Goal: Transaction & Acquisition: Obtain resource

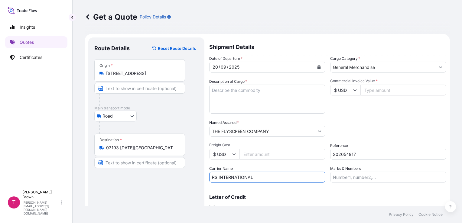
select select "Road"
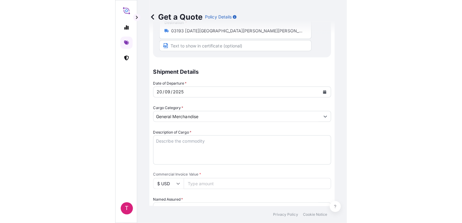
scroll to position [149, 0]
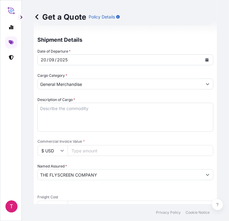
click at [55, 117] on textarea "Description of Cargo *" at bounding box center [125, 117] width 176 height 29
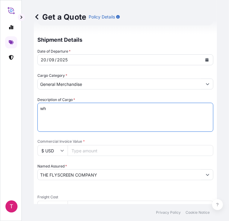
type textarea "w"
type textarea "White PVC Frame and Flat Section"
click at [53, 146] on input "$ USD" at bounding box center [52, 150] width 30 height 11
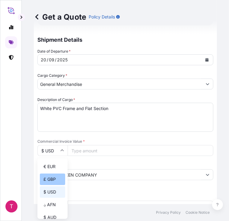
click at [52, 179] on div "£ GBP" at bounding box center [52, 179] width 25 height 11
type input "£ GBP"
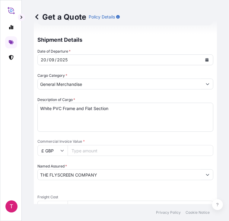
click at [86, 148] on input "Commercial Invoice Value *" at bounding box center [141, 150] width 146 height 11
type input "1108.80"
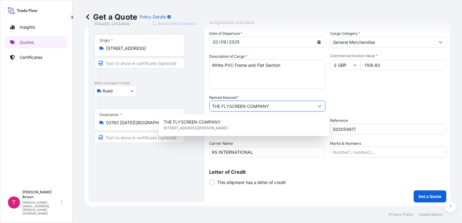
scroll to position [24, 0]
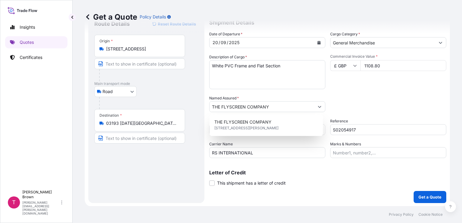
click at [357, 87] on div "Commercial Invoice Value * £ GBP 1108.80" at bounding box center [388, 71] width 116 height 35
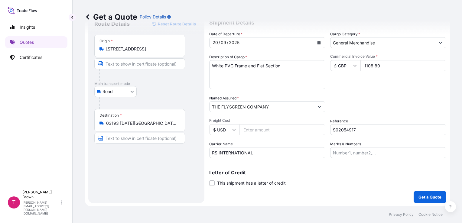
click at [232, 129] on input "$ USD" at bounding box center [224, 129] width 30 height 11
click at [227, 159] on div "£ GBP" at bounding box center [224, 158] width 25 height 11
type input "£ GBP"
click at [268, 130] on input "Freight Cost" at bounding box center [282, 129] width 86 height 11
type input "1108.80"
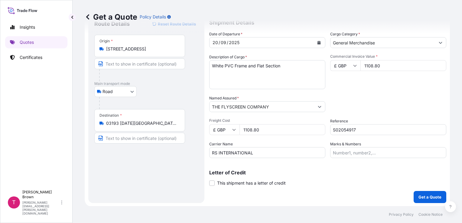
click at [276, 142] on div "Carrier Name RS INTERNATIONAL" at bounding box center [267, 149] width 116 height 17
click at [427, 196] on p "Get a Quote" at bounding box center [429, 197] width 23 height 6
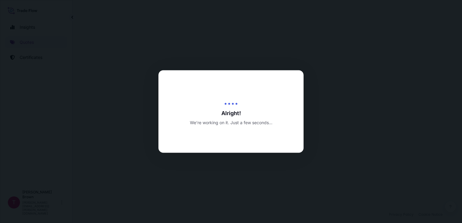
select select "Road"
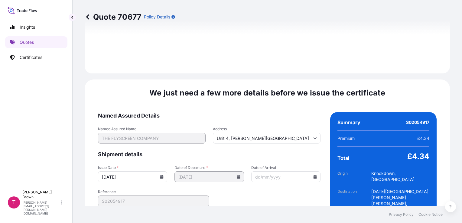
scroll to position [697, 0]
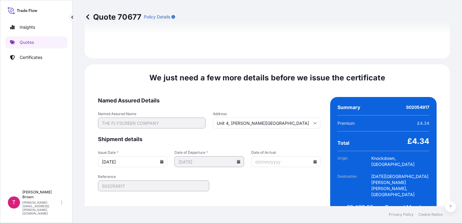
click at [264, 156] on input "Date of Arrival" at bounding box center [285, 161] width 69 height 11
type input "[DATE]"
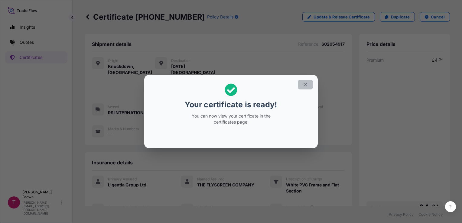
click at [301, 84] on button "button" at bounding box center [305, 85] width 15 height 10
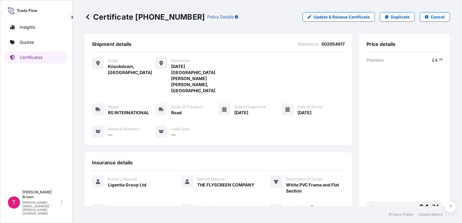
scroll to position [87, 0]
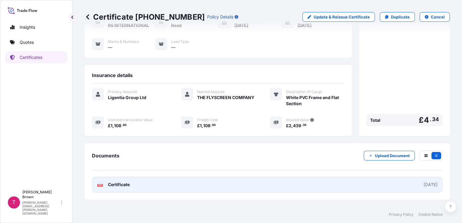
click at [397, 177] on link "PDF Certificate [DATE]" at bounding box center [267, 185] width 351 height 16
